Goal: Task Accomplishment & Management: Manage account settings

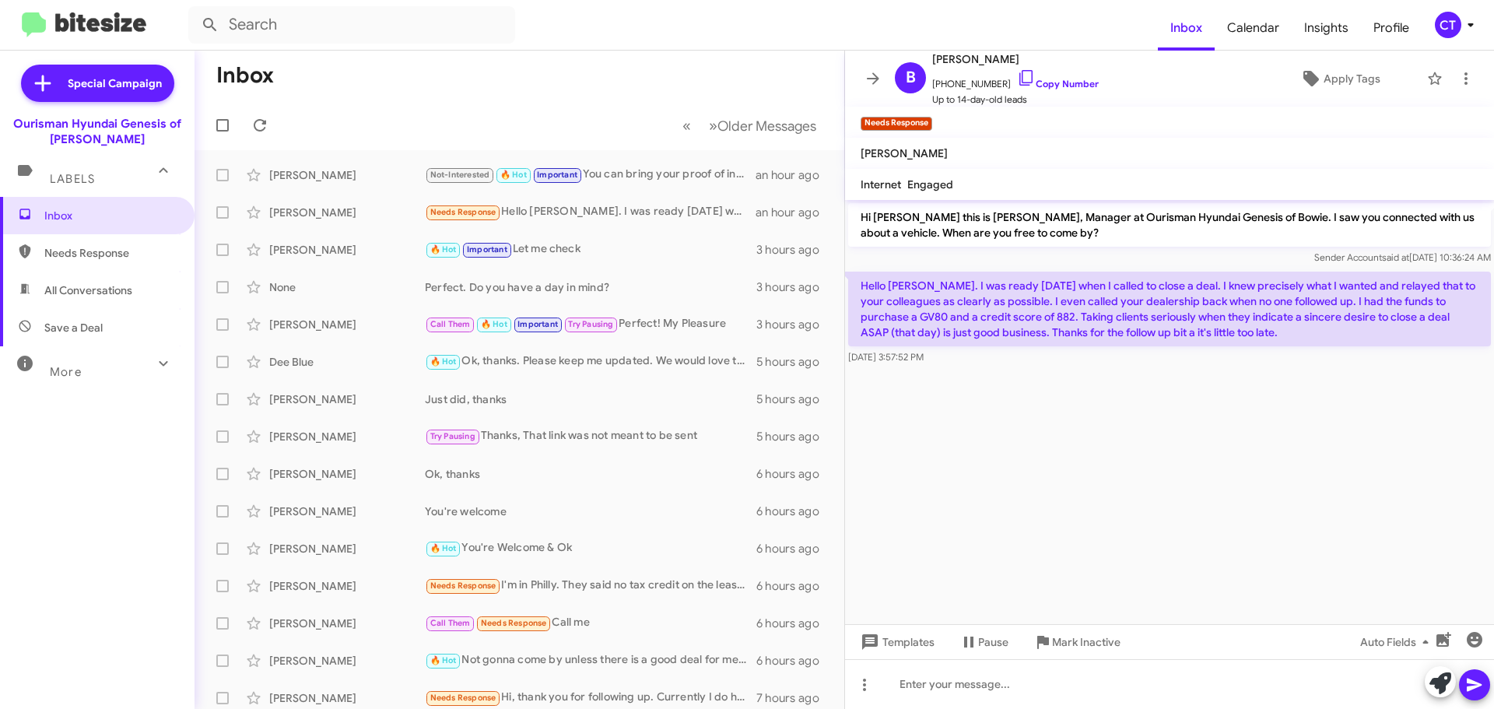
click at [1459, 32] on span "CT" at bounding box center [1457, 25] width 47 height 26
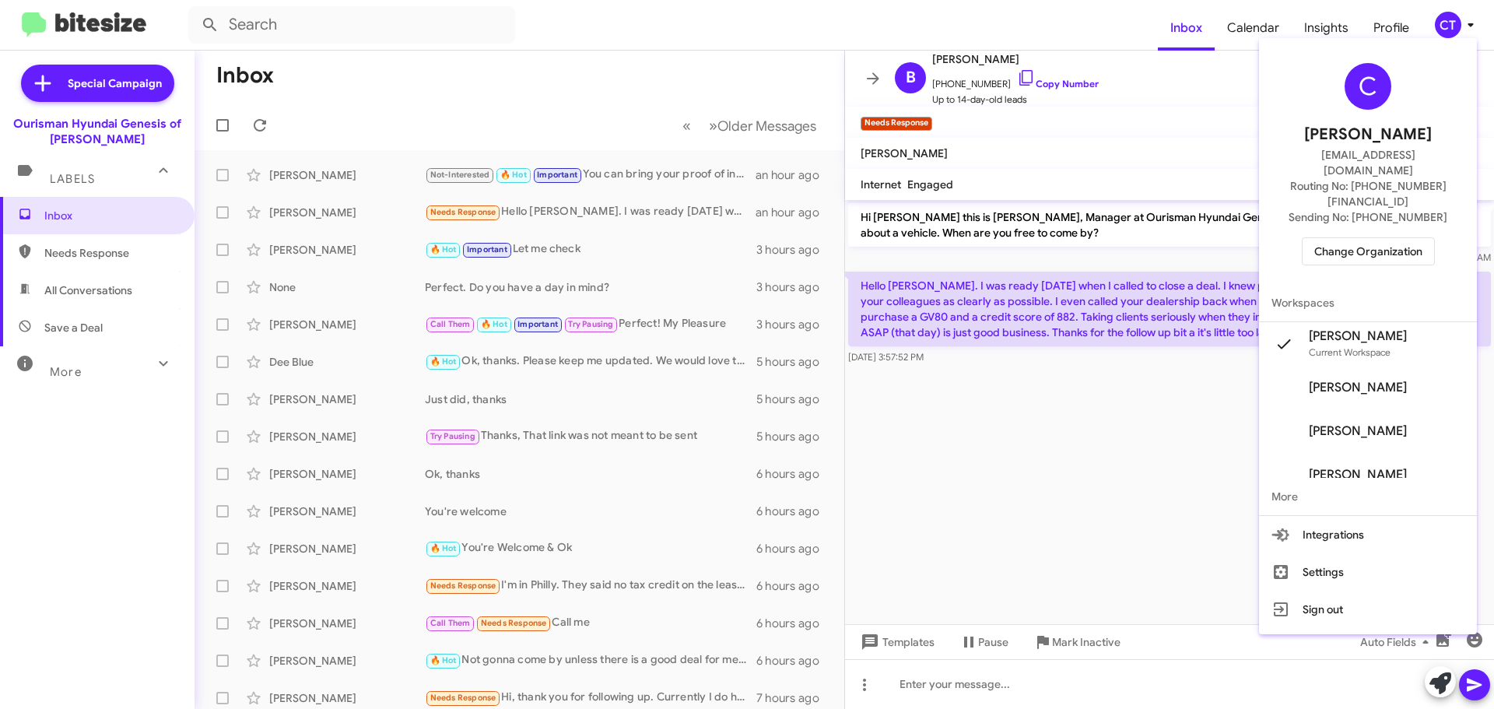
click at [1345, 238] on span "Change Organization" at bounding box center [1368, 251] width 108 height 26
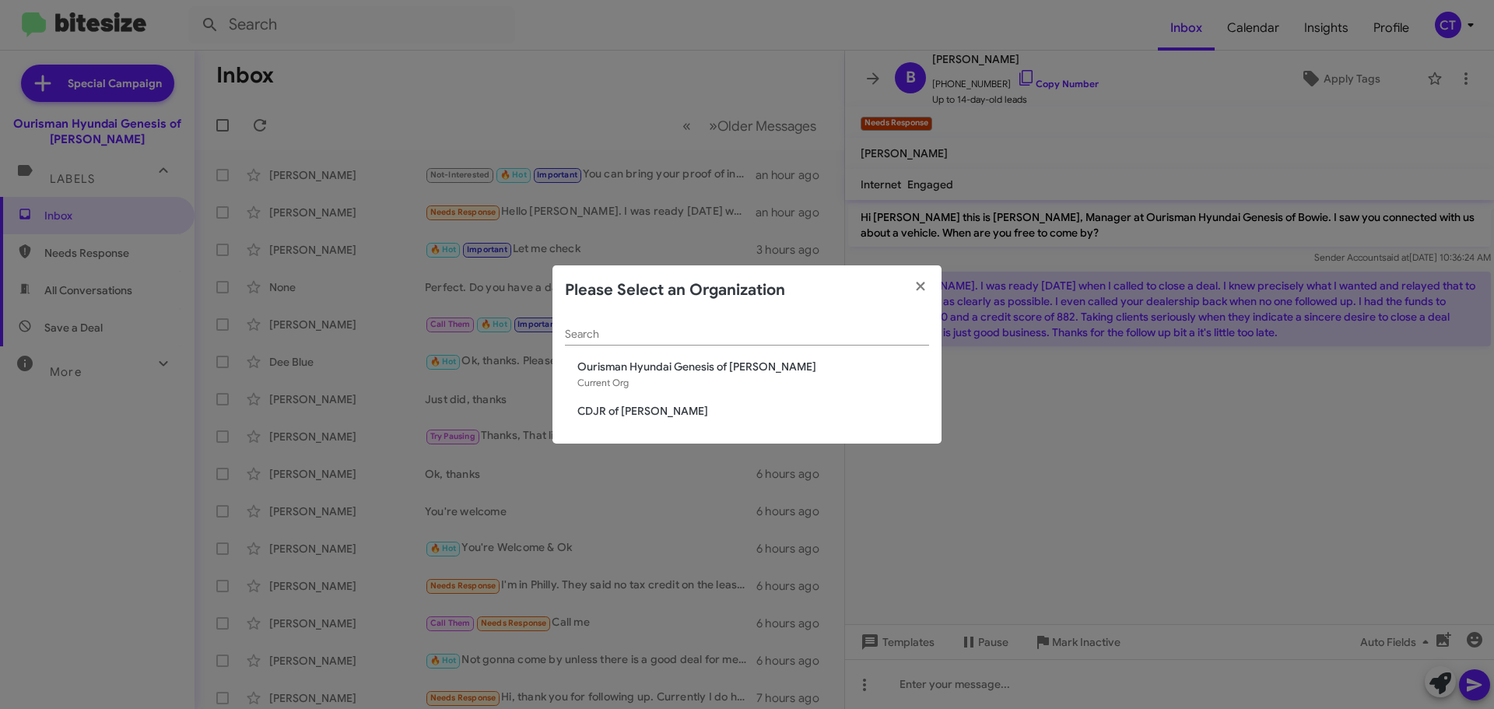
click at [647, 407] on span "CDJR of [PERSON_NAME]" at bounding box center [753, 411] width 352 height 16
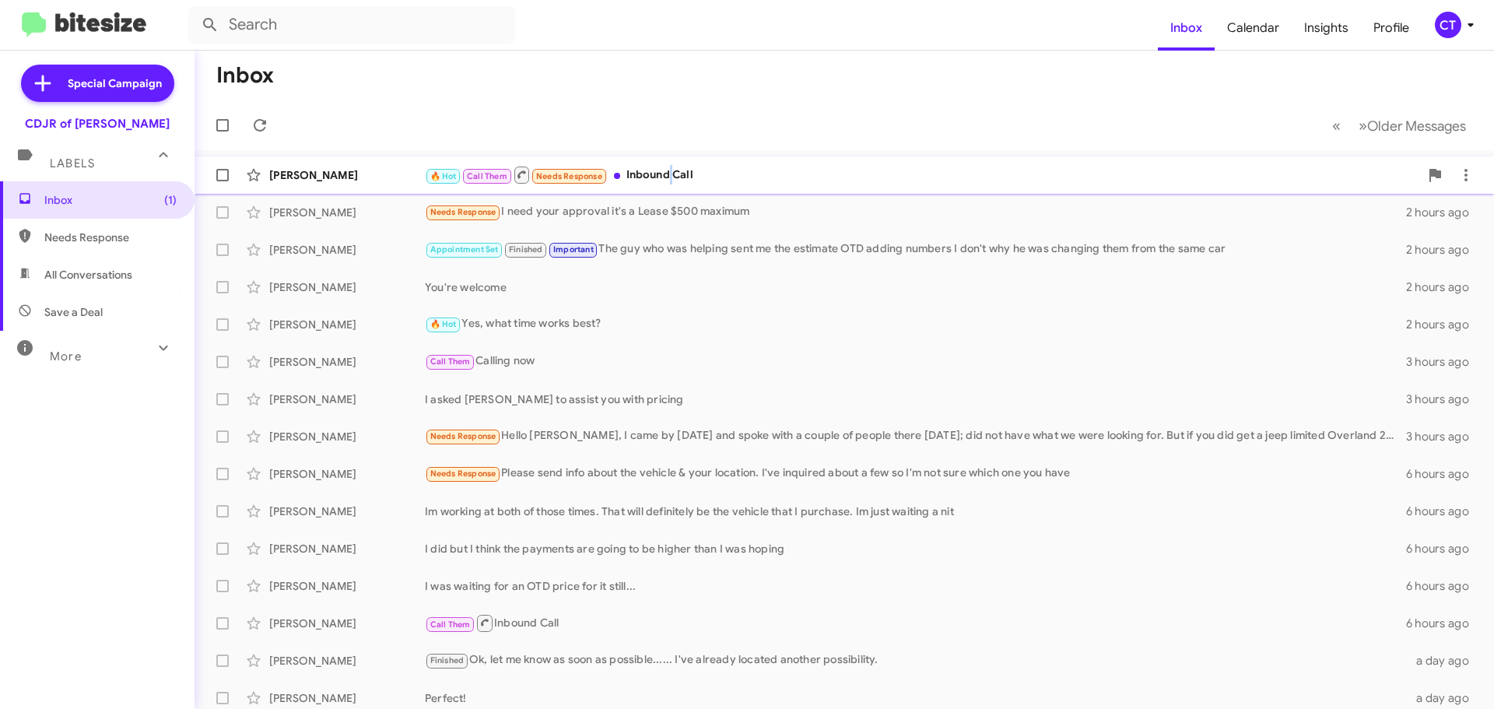
click at [673, 165] on div "🔥 Hot Call Them Needs Response Inbound Call" at bounding box center [922, 174] width 994 height 19
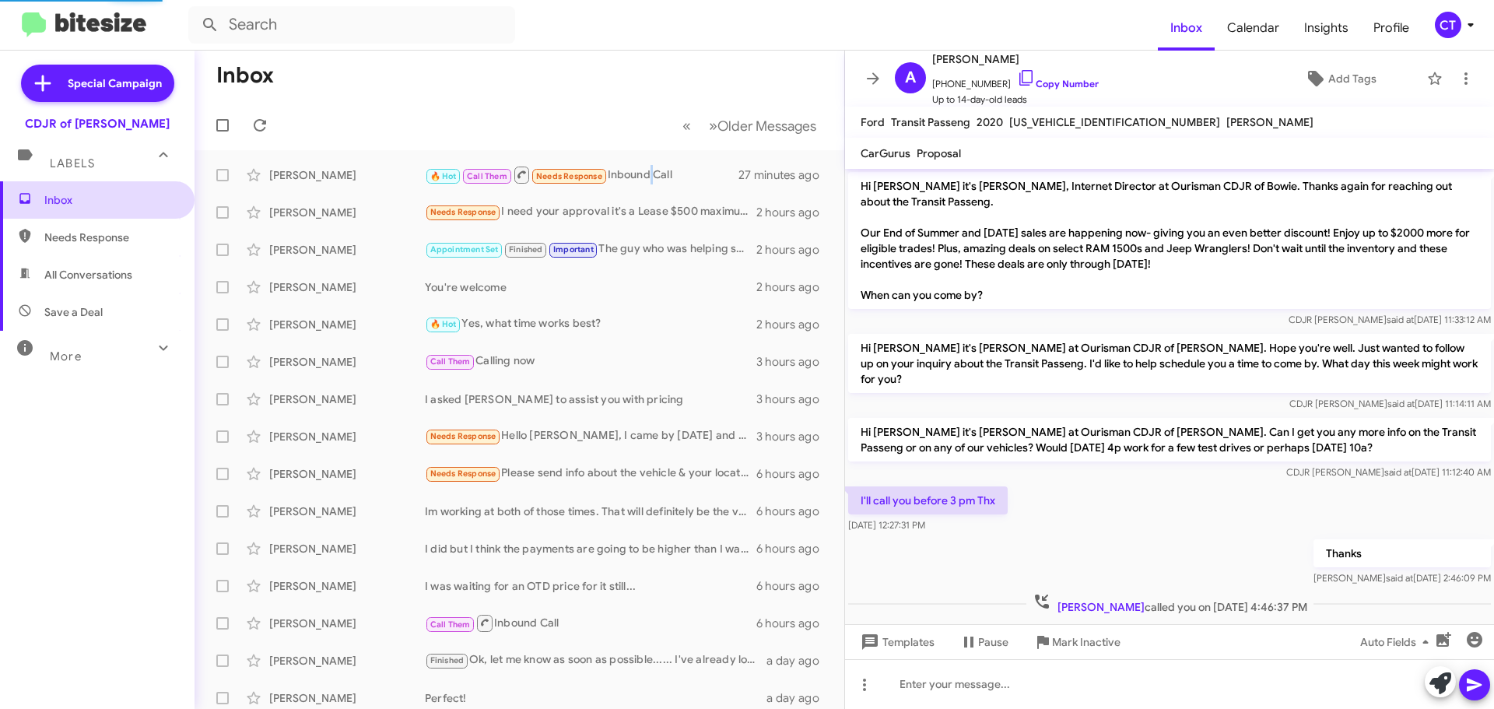
scroll to position [2, 0]
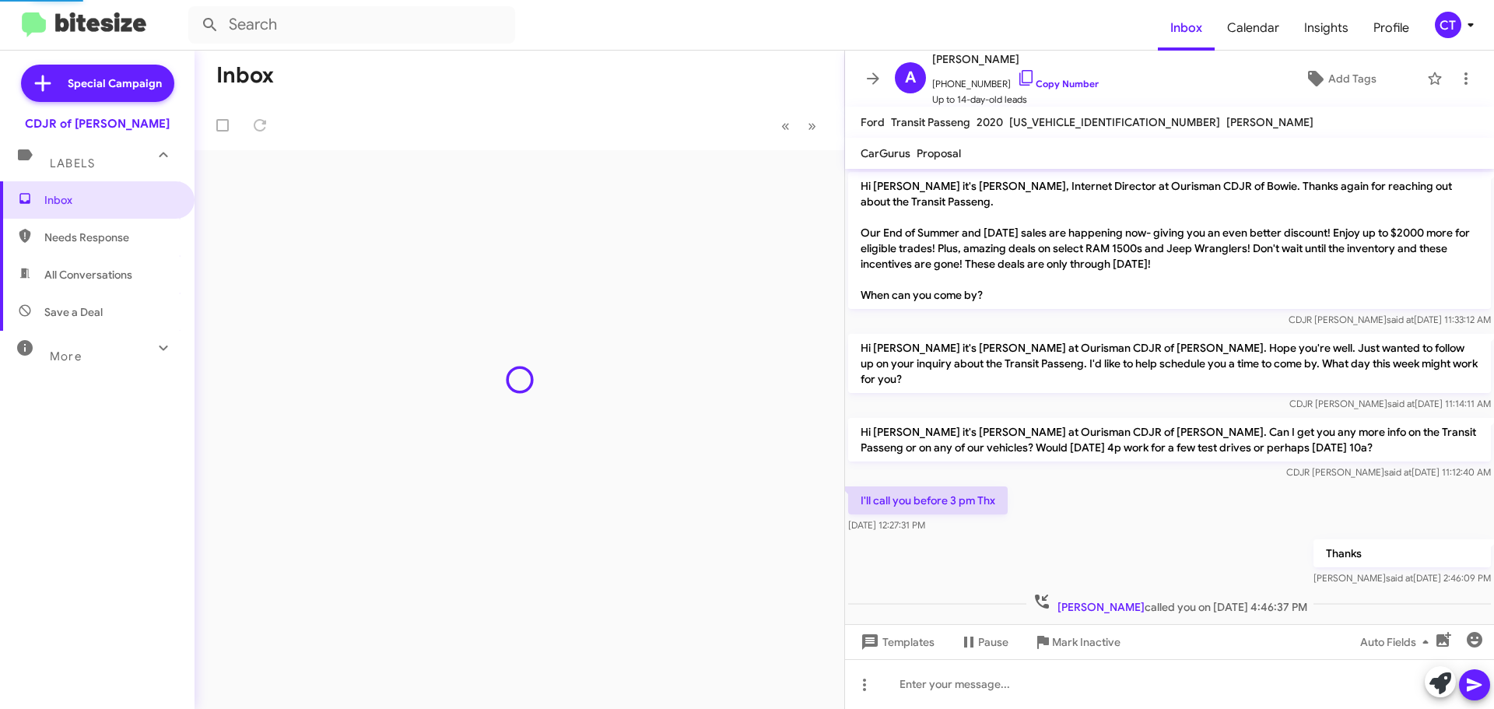
scroll to position [2, 0]
